Goal: Information Seeking & Learning: Find contact information

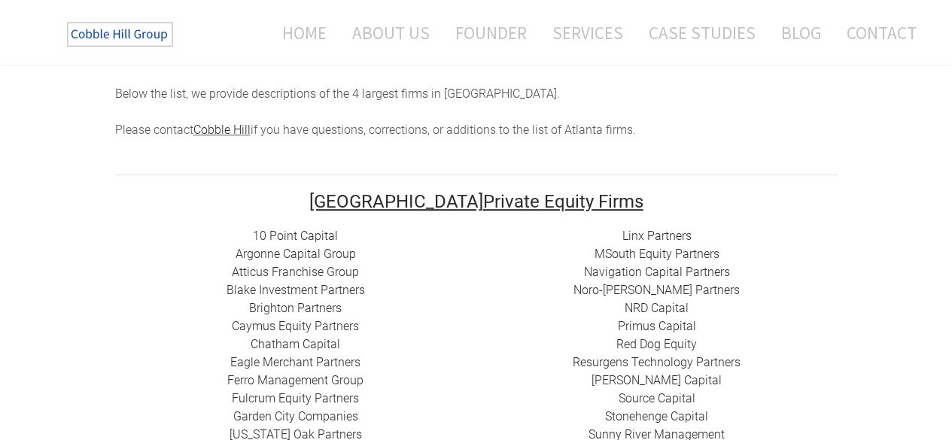
scroll to position [226, 0]
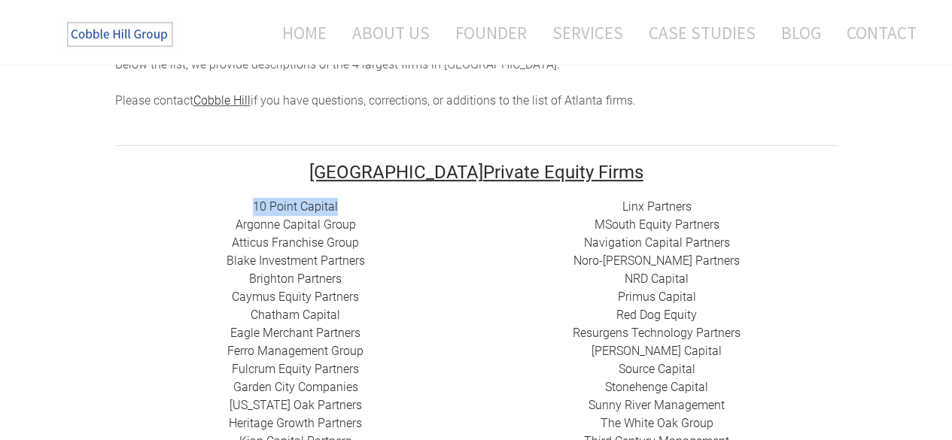
drag, startPoint x: 252, startPoint y: 198, endPoint x: 337, endPoint y: 201, distance: 85.1
click at [337, 201] on div "10 Point Capital Argonne Capital Group Atticus Franchise Group Blake Investment…" at bounding box center [295, 324] width 361 height 253
copy link "10 Point Capital"
drag, startPoint x: 232, startPoint y: 226, endPoint x: 352, endPoint y: 225, distance: 120.4
click at [352, 225] on div "10 Point Capital Argonne Capital Group Atticus Franchise Group Blake Investment…" at bounding box center [295, 324] width 361 height 253
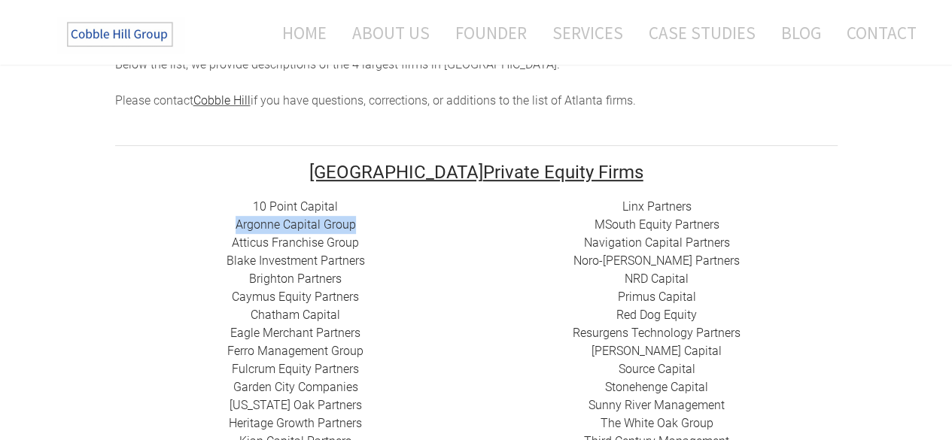
copy link "Argonne Capital Group"
drag, startPoint x: 229, startPoint y: 241, endPoint x: 360, endPoint y: 241, distance: 130.9
click at [360, 241] on div "10 Point Capital Argonne Capital Group Atticus Franchise Group Blake Investment…" at bounding box center [295, 324] width 361 height 253
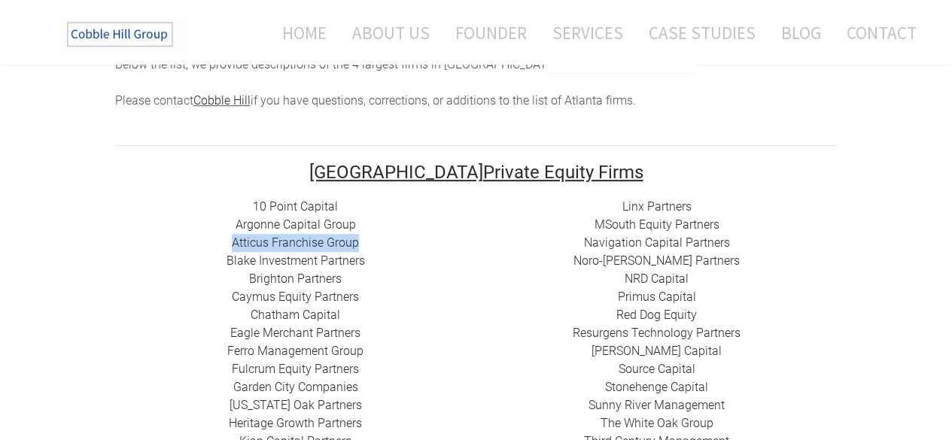
copy link "Atticus Franchise Group"
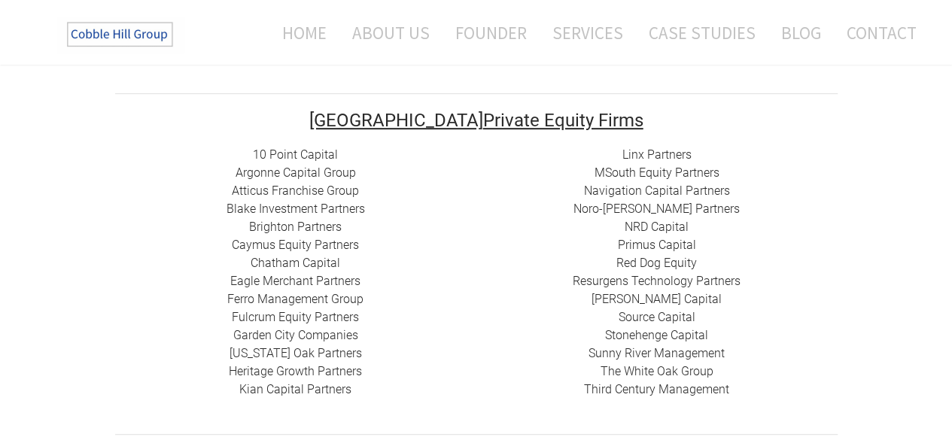
scroll to position [301, 0]
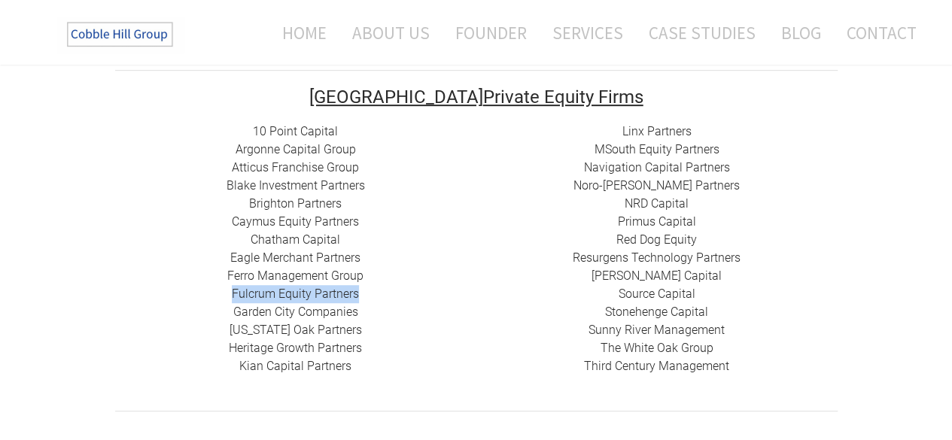
drag, startPoint x: 245, startPoint y: 292, endPoint x: 357, endPoint y: 292, distance: 112.1
click at [357, 292] on div "10 Point Capital Argonne Capital Group Atticus Franchise Group Blake Investment…" at bounding box center [295, 249] width 361 height 253
copy link "Fulcrum Equity Partners"
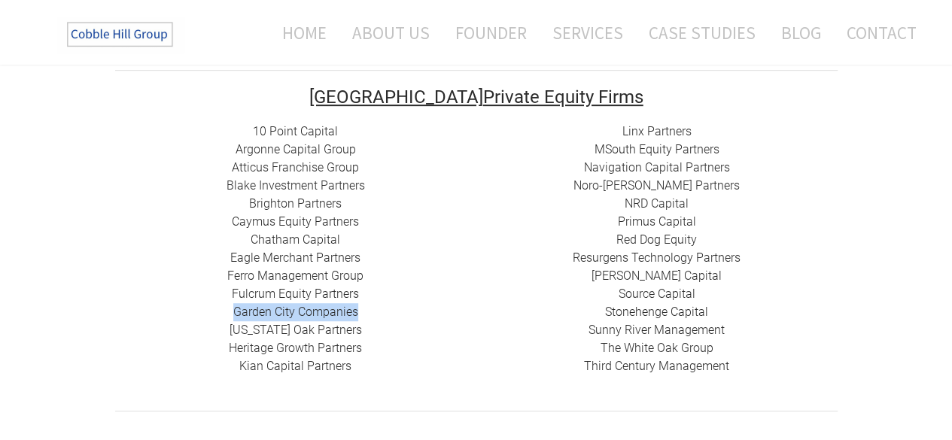
drag, startPoint x: 230, startPoint y: 315, endPoint x: 358, endPoint y: 315, distance: 127.9
click at [358, 315] on div "10 Point Capital Argonne Capital Group Atticus Franchise Group Blake Investment…" at bounding box center [295, 249] width 361 height 253
copy link "Garden City Companies"
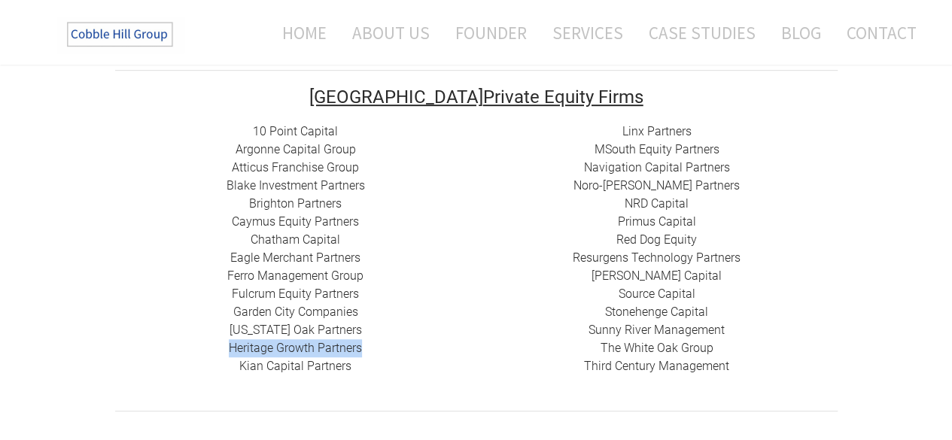
drag, startPoint x: 227, startPoint y: 342, endPoint x: 368, endPoint y: 347, distance: 140.7
click at [368, 347] on div "10 Point Capital Argonne Capital Group Atticus Franchise Group Blake Investment…" at bounding box center [295, 249] width 361 height 253
copy link "Heritage Growth Partners"
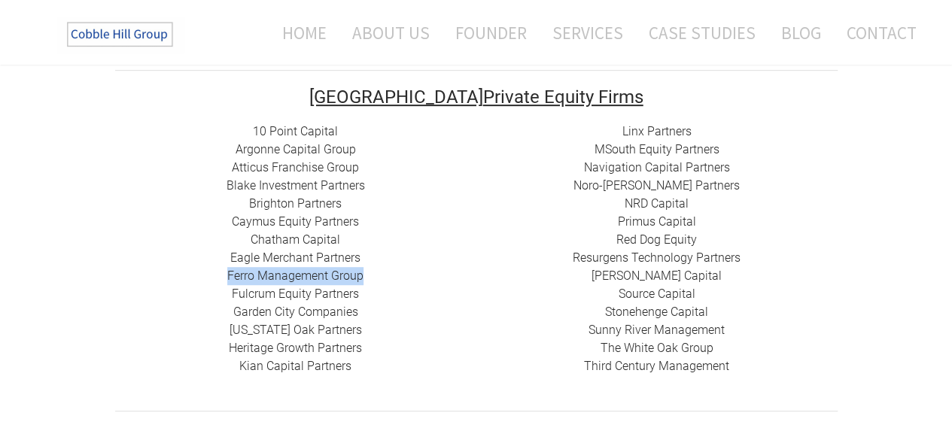
drag, startPoint x: 226, startPoint y: 278, endPoint x: 364, endPoint y: 276, distance: 138.4
click at [364, 276] on div "10 Point Capital Argonne Capital Group Atticus Franchise Group Blake Investment…" at bounding box center [295, 249] width 361 height 253
copy link "Ferro Management Group"
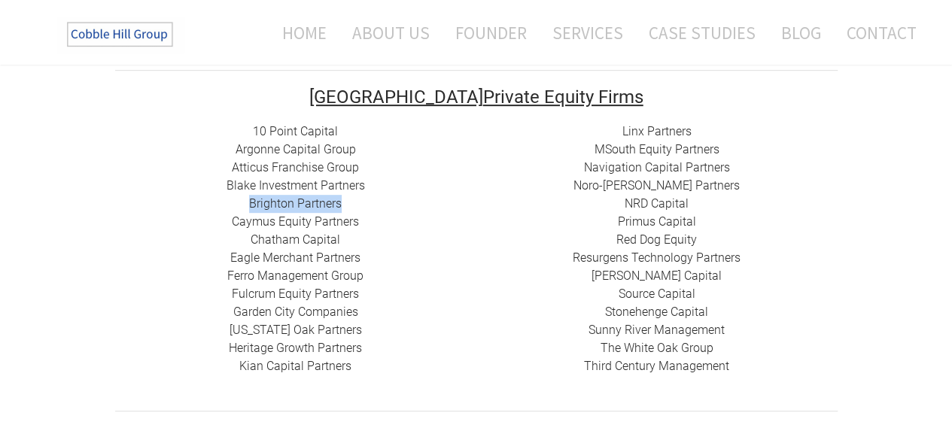
drag, startPoint x: 245, startPoint y: 201, endPoint x: 345, endPoint y: 201, distance: 99.3
click at [345, 201] on div "10 Point Capital Argonne Capital Group Atticus Franchise Group Blake Investment…" at bounding box center [295, 249] width 361 height 253
copy link "Brighton Partners"
drag, startPoint x: 248, startPoint y: 239, endPoint x: 342, endPoint y: 240, distance: 93.3
click at [342, 240] on div "10 Point Capital Argonne Capital Group Atticus Franchise Group Blake Investment…" at bounding box center [295, 249] width 361 height 253
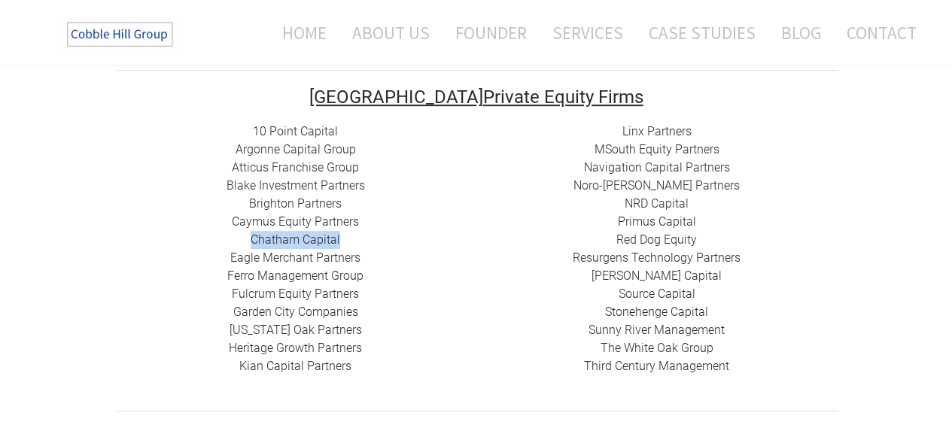
copy link "Chatham Capital"
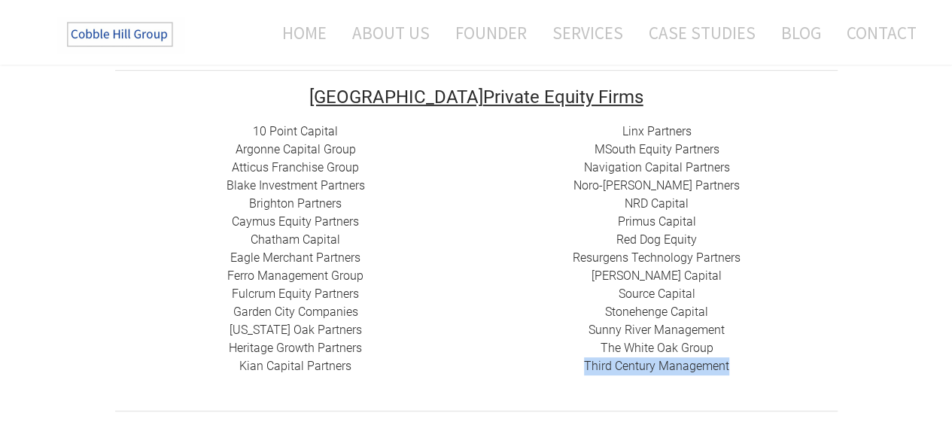
drag, startPoint x: 578, startPoint y: 366, endPoint x: 729, endPoint y: 369, distance: 150.5
click at [729, 369] on div "Linx Partners MSouth Equity Partners ​ Navigation Capital Partners Noro-[PERSON…" at bounding box center [656, 249] width 361 height 253
copy link "Third Century Management"
drag, startPoint x: 597, startPoint y: 354, endPoint x: 418, endPoint y: 345, distance: 179.3
click at [673, 353] on div "Linx Partners MSouth Equity Partners ​ Navigation Capital Partners Noro-[PERSON…" at bounding box center [656, 249] width 361 height 253
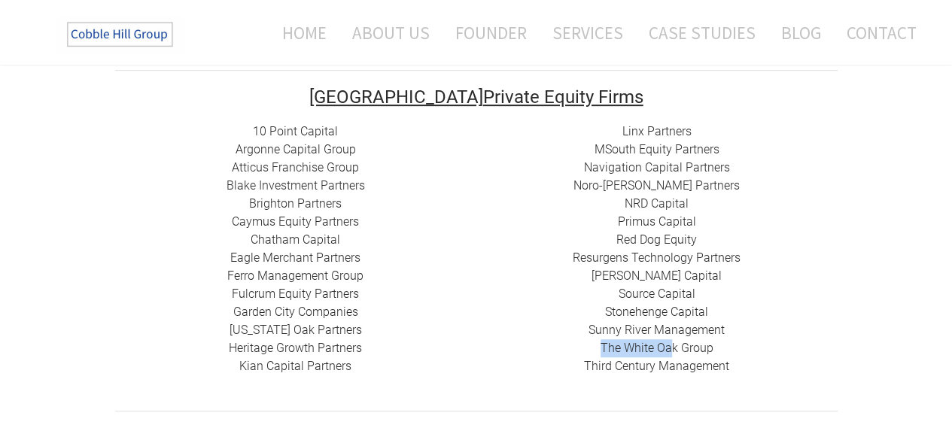
click at [580, 351] on div "Linx Partners MSouth Equity Partners ​ Navigation Capital Partners Noro-[PERSON…" at bounding box center [656, 249] width 361 height 253
drag, startPoint x: 591, startPoint y: 344, endPoint x: 715, endPoint y: 347, distance: 123.4
click at [715, 347] on div "Linx Partners MSouth Equity Partners ​ Navigation Capital Partners Noro-[PERSON…" at bounding box center [656, 249] width 361 height 253
copy link "The White Oak Group"
drag, startPoint x: 728, startPoint y: 330, endPoint x: 587, endPoint y: 333, distance: 141.5
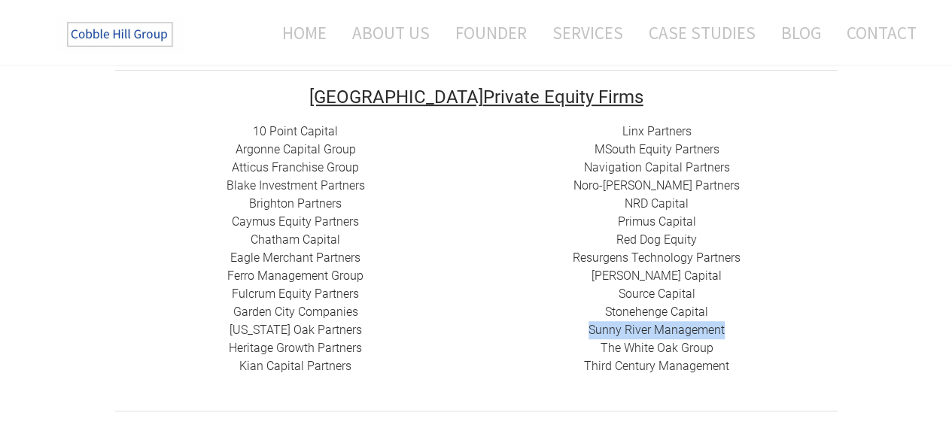
click at [587, 333] on div "Linx Partners MSouth Equity Partners ​ Navigation Capital Partners Noro-[PERSON…" at bounding box center [656, 249] width 361 height 253
drag, startPoint x: 712, startPoint y: 311, endPoint x: 606, endPoint y: 314, distance: 106.1
click at [606, 314] on div "Linx Partners MSouth Equity Partners ​ Navigation Capital Partners Noro-[PERSON…" at bounding box center [656, 249] width 361 height 253
copy link "Stonehenge Capital"
drag, startPoint x: 703, startPoint y: 294, endPoint x: 618, endPoint y: 297, distance: 84.3
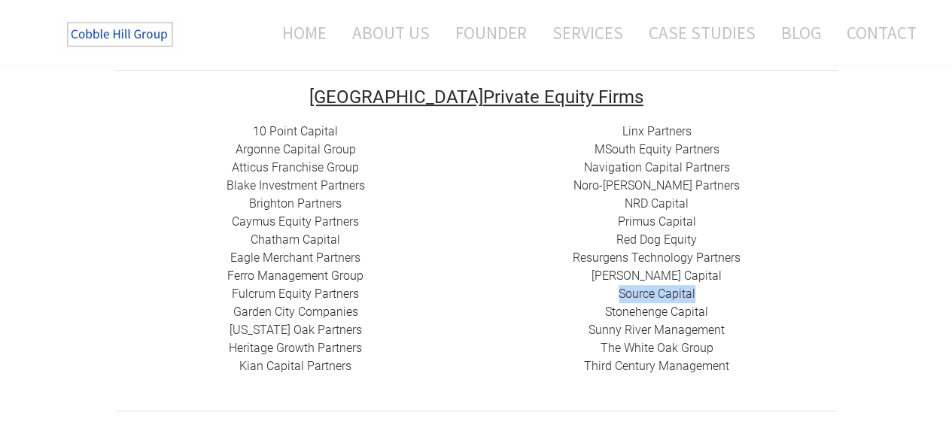
click at [618, 297] on div "Linx Partners MSouth Equity Partners ​ Navigation Capital Partners Noro-[PERSON…" at bounding box center [656, 249] width 361 height 253
click at [697, 275] on div "Linx Partners MSouth Equity Partners ​ Navigation Capital Partners Noro-[PERSON…" at bounding box center [656, 249] width 361 height 253
drag, startPoint x: 694, startPoint y: 275, endPoint x: 620, endPoint y: 276, distance: 73.7
click at [620, 276] on div "Linx Partners MSouth Equity Partners ​ Navigation Capital Partners Noro-[PERSON…" at bounding box center [656, 249] width 361 height 253
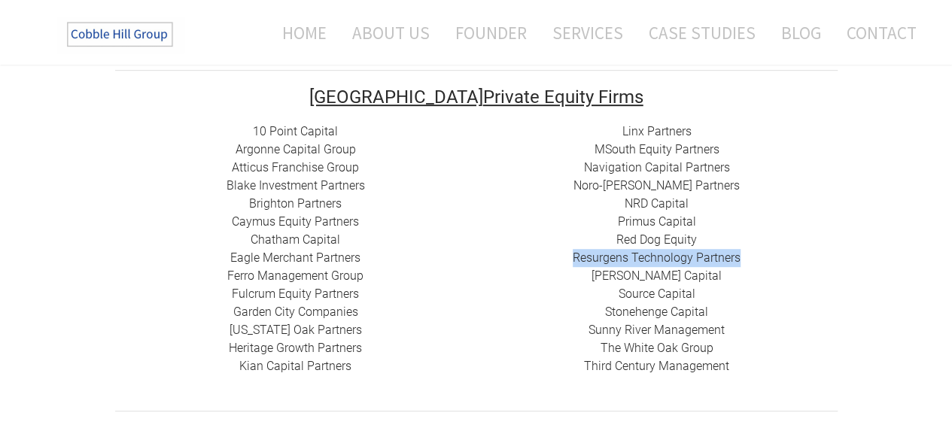
drag, startPoint x: 751, startPoint y: 257, endPoint x: 575, endPoint y: 257, distance: 176.0
click at [575, 257] on div "Linx Partners MSouth Equity Partners ​ Navigation Capital Partners Noro-[PERSON…" at bounding box center [656, 249] width 361 height 253
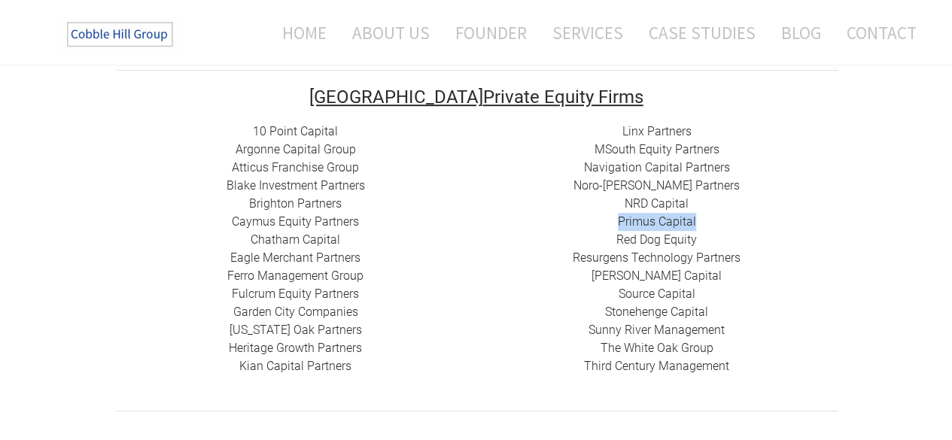
drag, startPoint x: 614, startPoint y: 222, endPoint x: 694, endPoint y: 220, distance: 79.8
click at [694, 220] on div "Linx Partners MSouth Equity Partners ​ Navigation Capital Partners Noro-[PERSON…" at bounding box center [656, 249] width 361 height 253
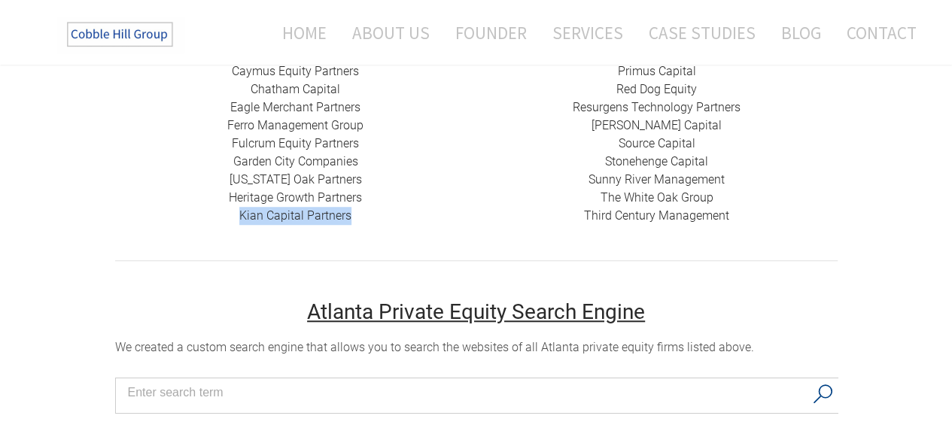
drag, startPoint x: 235, startPoint y: 219, endPoint x: 351, endPoint y: 219, distance: 115.1
click at [351, 219] on div "10 Point Capital Argonne Capital Group Atticus Franchise Group Blake Investment…" at bounding box center [295, 98] width 361 height 253
click at [462, 229] on td "10 Point Capital Argonne Capital Group Atticus Franchise Group Blake Investment…" at bounding box center [295, 108] width 361 height 273
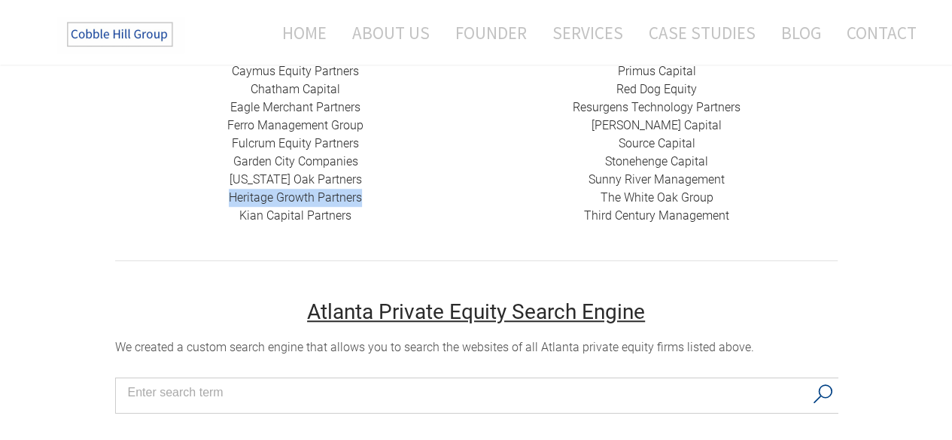
drag, startPoint x: 224, startPoint y: 201, endPoint x: 361, endPoint y: 200, distance: 136.9
click at [361, 200] on div "10 Point Capital Argonne Capital Group Atticus Franchise Group Blake Investment…" at bounding box center [295, 98] width 361 height 253
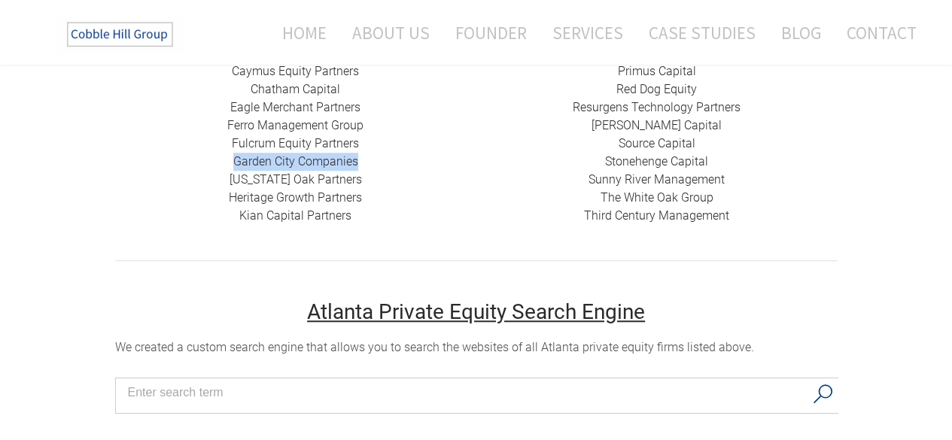
drag, startPoint x: 231, startPoint y: 164, endPoint x: 360, endPoint y: 163, distance: 128.6
click at [360, 163] on div "10 Point Capital Argonne Capital Group Atticus Franchise Group Blake Investment…" at bounding box center [295, 98] width 361 height 253
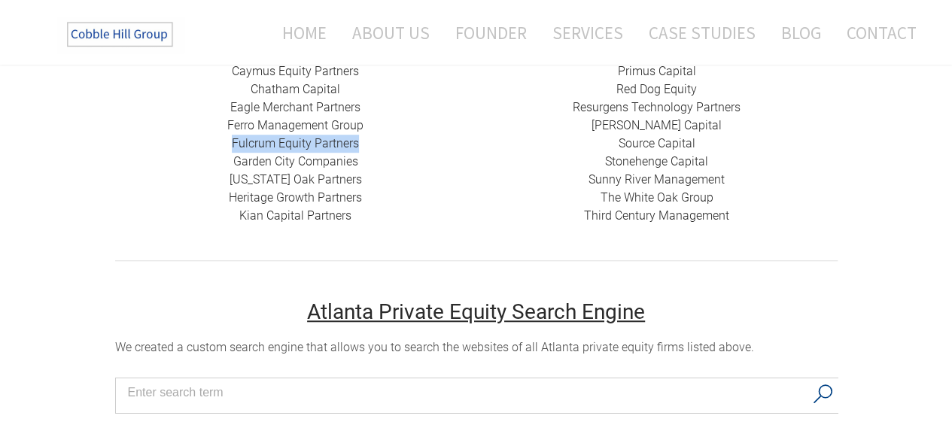
drag, startPoint x: 370, startPoint y: 147, endPoint x: 231, endPoint y: 147, distance: 139.2
click at [231, 147] on div "10 Point Capital Argonne Capital Group Atticus Franchise Group Blake Investment…" at bounding box center [295, 98] width 361 height 253
drag, startPoint x: 332, startPoint y: 130, endPoint x: 227, endPoint y: 130, distance: 105.3
click at [227, 130] on div "10 Point Capital Argonne Capital Group Atticus Franchise Group Blake Investment…" at bounding box center [295, 98] width 361 height 253
click at [281, 126] on link "Ferro Management Group" at bounding box center [295, 125] width 136 height 14
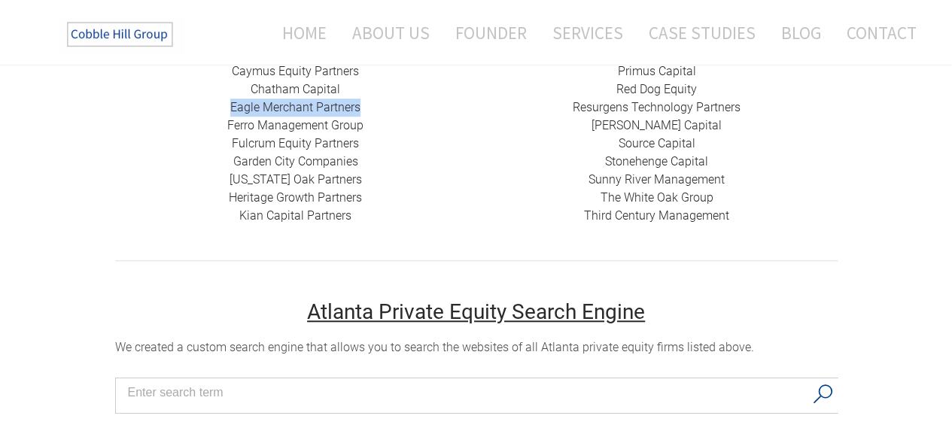
drag, startPoint x: 366, startPoint y: 102, endPoint x: 230, endPoint y: 105, distance: 135.4
click at [230, 105] on div "10 Point Capital Argonne Capital Group Atticus Franchise Group Blake Investment…" at bounding box center [295, 98] width 361 height 253
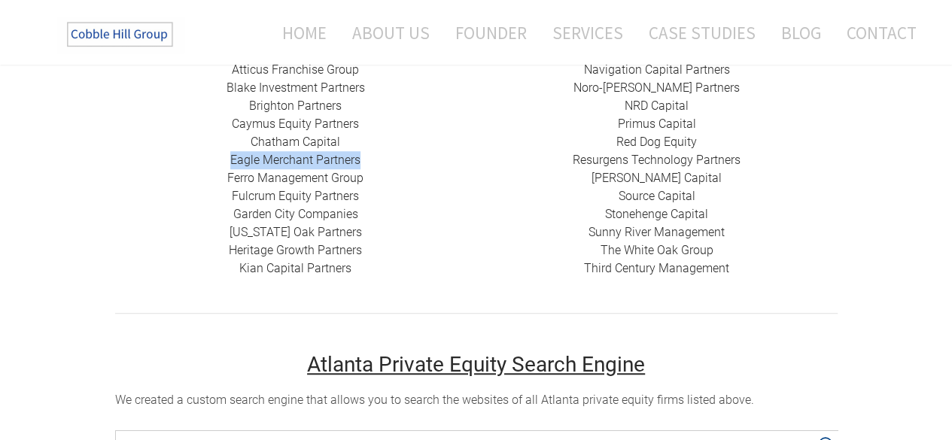
scroll to position [376, 0]
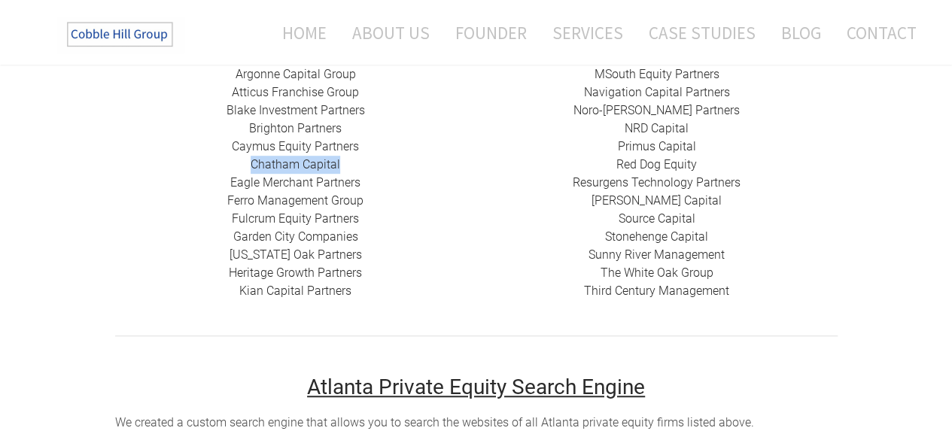
drag, startPoint x: 354, startPoint y: 159, endPoint x: 251, endPoint y: 165, distance: 102.4
click at [251, 165] on div "10 Point Capital Argonne Capital Group Atticus Franchise Group Blake Investment…" at bounding box center [295, 173] width 361 height 253
drag, startPoint x: 350, startPoint y: 144, endPoint x: 227, endPoint y: 147, distance: 122.6
click at [227, 147] on div "10 Point Capital Argonne Capital Group Atticus Franchise Group Blake Investment…" at bounding box center [295, 173] width 361 height 253
drag, startPoint x: 346, startPoint y: 127, endPoint x: 250, endPoint y: 129, distance: 96.3
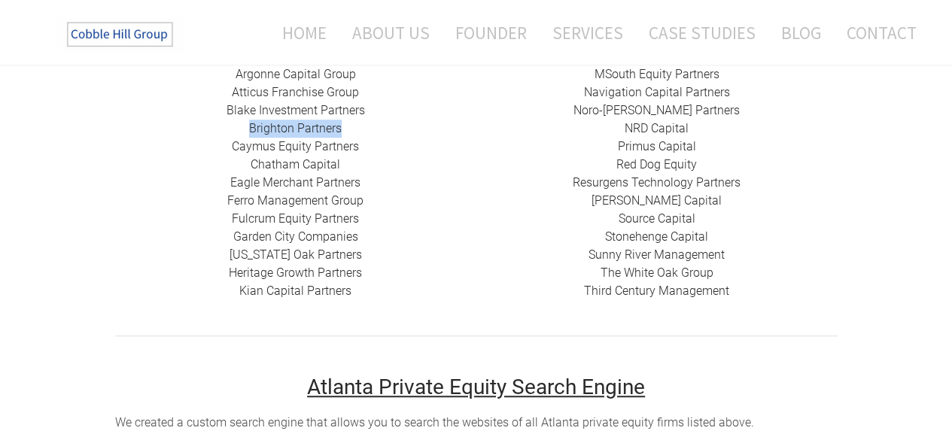
click at [250, 129] on div "10 Point Capital Argonne Capital Group Atticus Franchise Group Blake Investment…" at bounding box center [295, 173] width 361 height 253
drag, startPoint x: 372, startPoint y: 109, endPoint x: 227, endPoint y: 111, distance: 144.5
click at [227, 111] on div "10 Point Capital Argonne Capital Group Atticus Franchise Group Blake Investment…" at bounding box center [295, 173] width 361 height 253
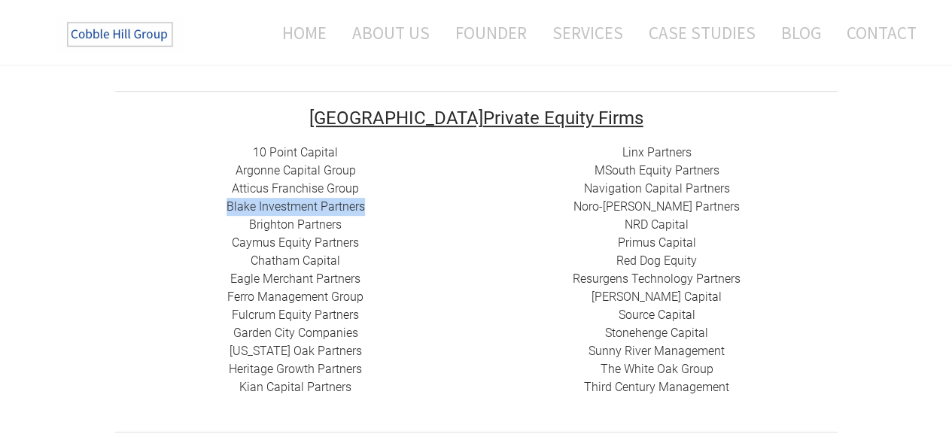
scroll to position [226, 0]
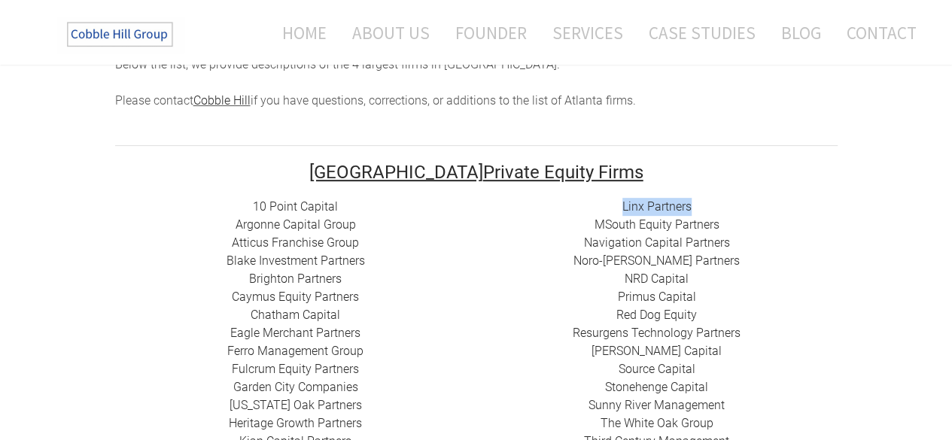
drag, startPoint x: 610, startPoint y: 208, endPoint x: 697, endPoint y: 205, distance: 86.5
click at [697, 205] on div "Linx Partners MSouth Equity Partners ​ Navigation Capital Partners Noro-[PERSON…" at bounding box center [656, 324] width 361 height 253
